Goal: Task Accomplishment & Management: Manage account settings

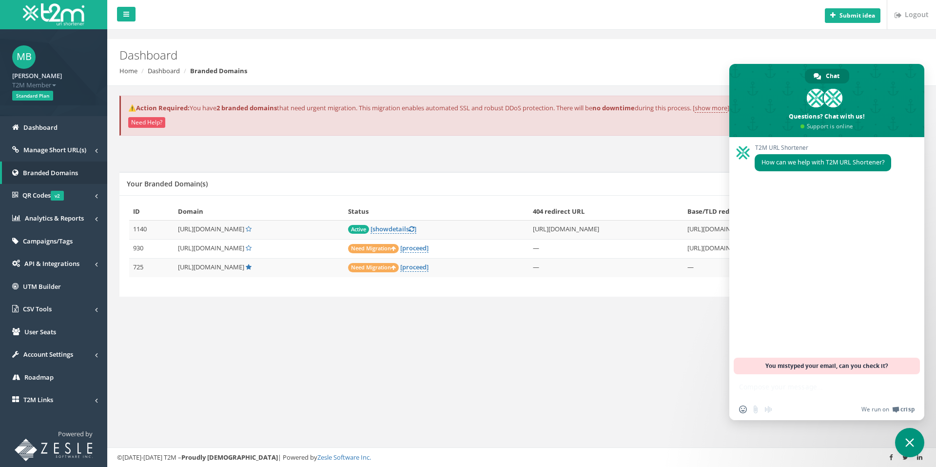
click at [909, 436] on span "Close chat" at bounding box center [909, 442] width 29 height 29
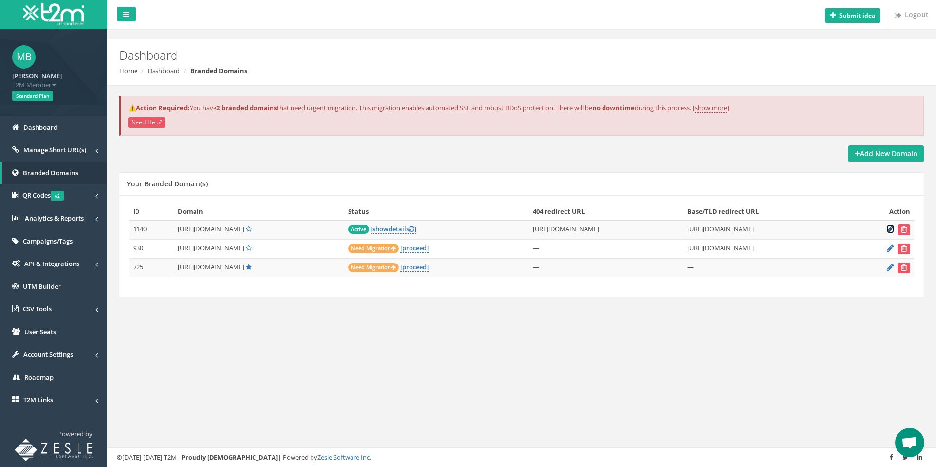
click at [891, 229] on icon at bounding box center [890, 229] width 7 height 6
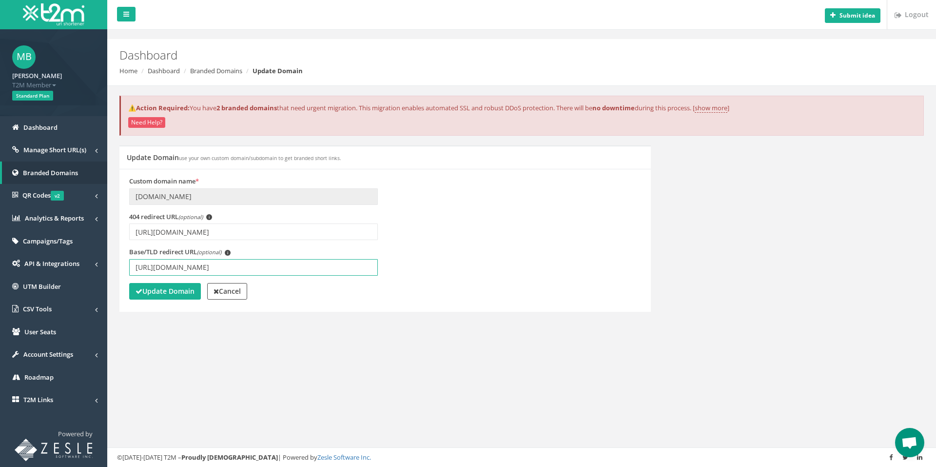
drag, startPoint x: 312, startPoint y: 269, endPoint x: 119, endPoint y: 250, distance: 193.1
click at [119, 250] on div "Custom domain name * tv.tbcla.org 404 redirect URL (optional) i https://www.you…" at bounding box center [385, 240] width 532 height 143
paste input "2LBsEHnHWoE"
type input "[URL][DOMAIN_NAME]"
click at [156, 290] on strong "Update Domain" at bounding box center [165, 290] width 59 height 9
